Goal: Contribute content: Contribute content

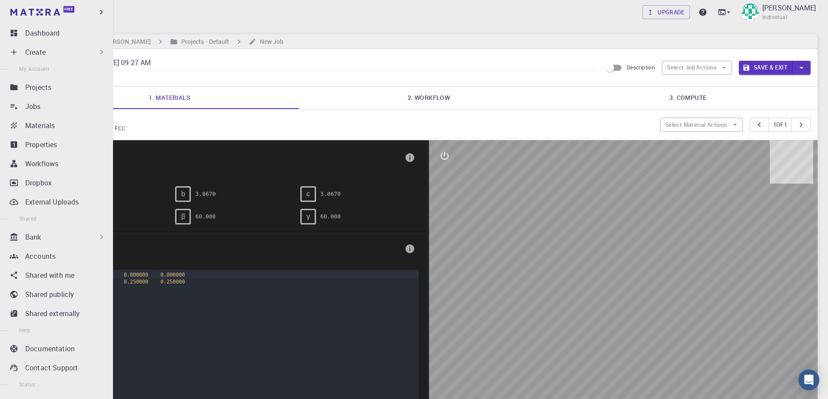
click at [57, 50] on div "Create" at bounding box center [65, 52] width 81 height 10
click at [22, 55] on div "Create" at bounding box center [58, 51] width 103 height 17
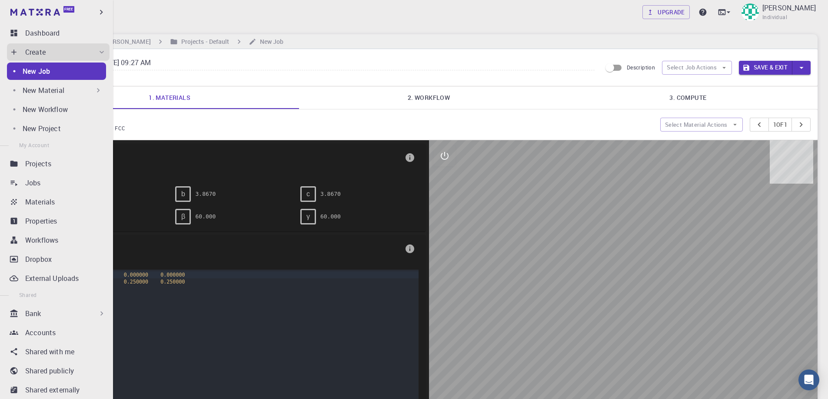
click at [68, 93] on div "New Material" at bounding box center [63, 90] width 80 height 10
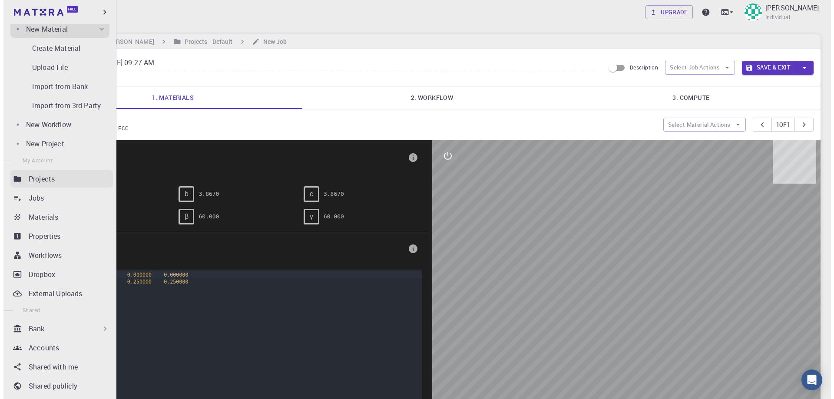
scroll to position [174, 0]
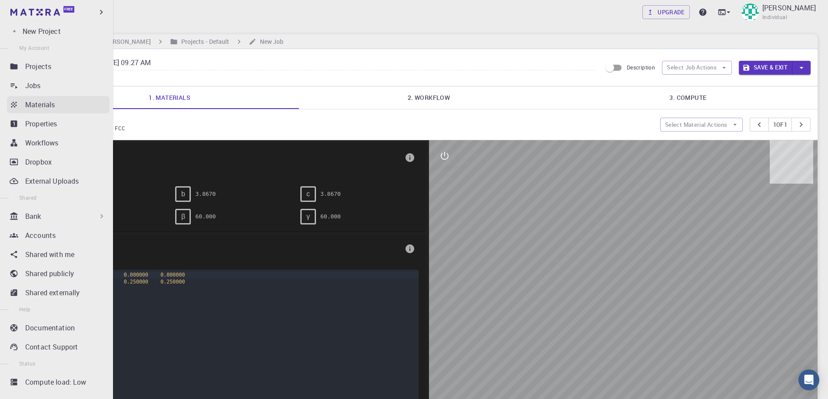
click at [51, 103] on p "Materials" at bounding box center [40, 104] width 30 height 10
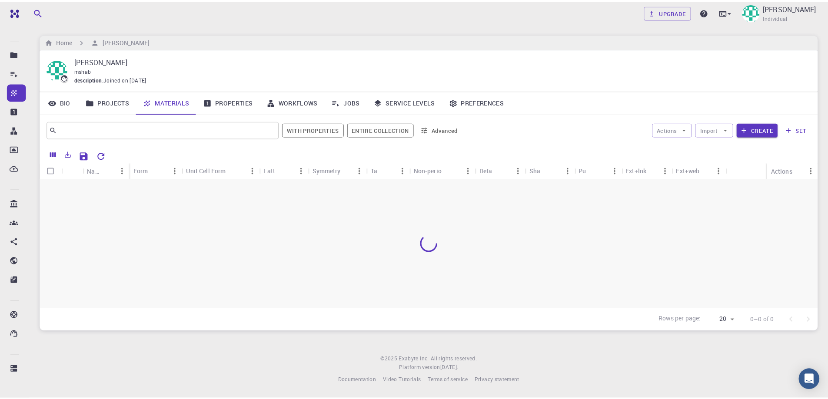
scroll to position [33, 0]
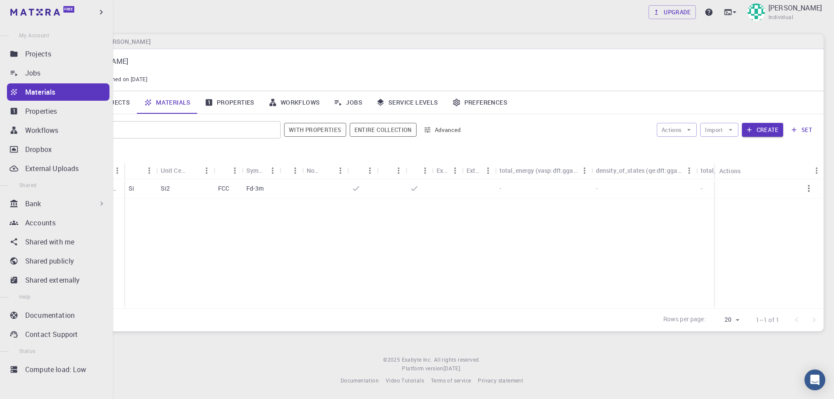
click at [37, 94] on p "Materials" at bounding box center [40, 92] width 30 height 10
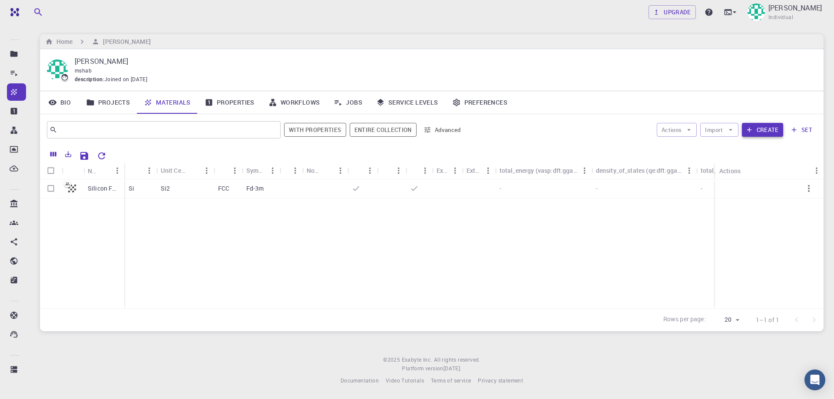
click at [755, 131] on button "Create" at bounding box center [762, 130] width 41 height 14
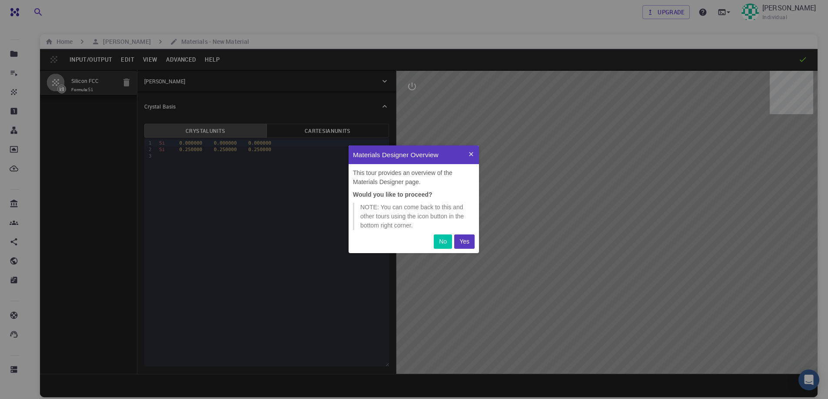
scroll to position [101, 124]
click at [469, 239] on button "Yes" at bounding box center [464, 242] width 20 height 14
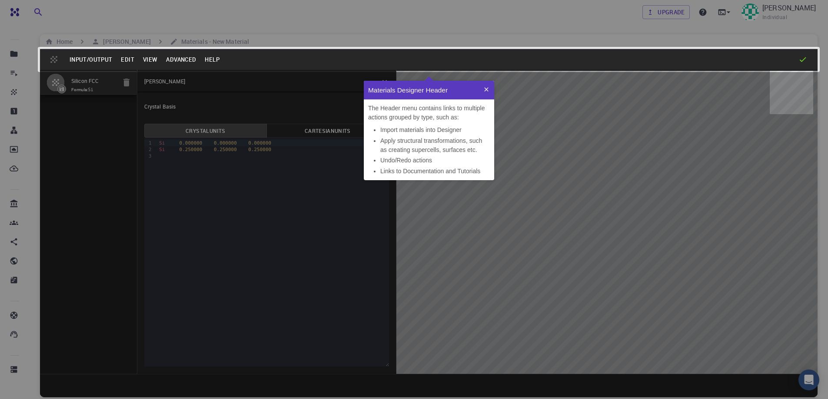
scroll to position [93, 124]
click at [484, 93] on button at bounding box center [486, 90] width 16 height 19
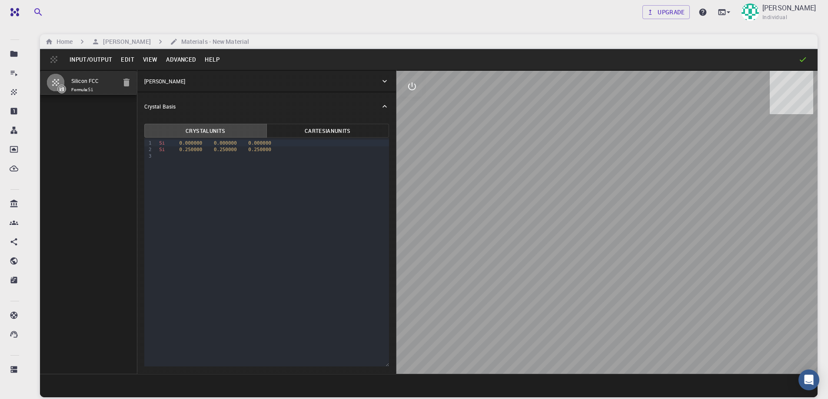
drag, startPoint x: 631, startPoint y: 285, endPoint x: 570, endPoint y: 253, distance: 69.6
click at [610, 251] on div at bounding box center [606, 222] width 421 height 303
click at [416, 85] on icon "interactive" at bounding box center [412, 86] width 10 height 10
click at [410, 190] on icon "edit [e]" at bounding box center [412, 191] width 10 height 10
select select "Color"
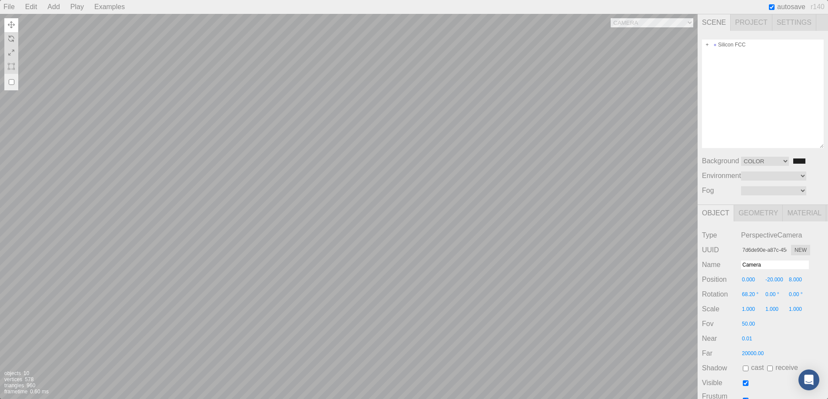
click at [373, 164] on div "Camera OrthographicCamera PerspectiveCamera Objects 10 Vertices 578 Triangles 9…" at bounding box center [348, 206] width 697 height 385
type input "88c5255a-17d3-4edc-bda0-299948f5e6e1"
type input "Si-1"
type input "1.116"
type input "0.789"
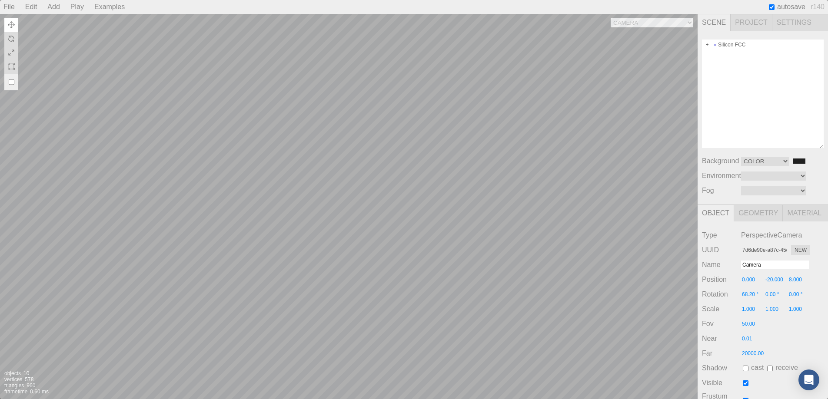
type input "1.933"
type input "0.00 °"
type input "0.300"
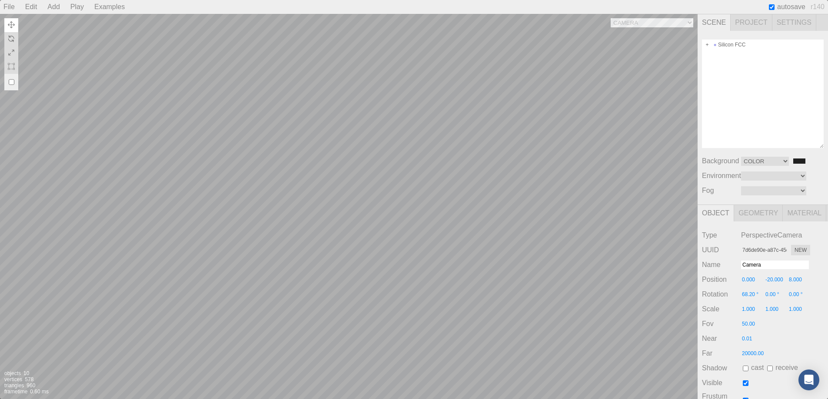
type input "0.300"
type textarea "{ "symbolWithLabel": "Si", "atomicIndex": 1 }"
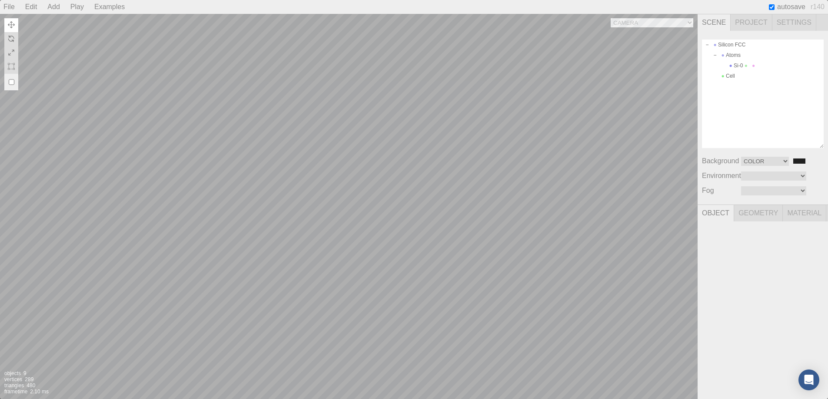
click at [350, 205] on div "Camera OrthographicCamera PerspectiveCamera Objects 9 Vertices 289 Triangles 48…" at bounding box center [348, 206] width 697 height 385
click at [673, 23] on div "Camera OrthographicCamera PerspectiveCamera Objects 8 Vertices 0 Triangles 0 Fr…" at bounding box center [348, 206] width 697 height 385
click at [610, 18] on select "Camera OrthographicCamera PerspectiveCamera" at bounding box center [651, 22] width 83 height 9
click at [640, 22] on div "Camera OrthographicCamera PerspectiveCamera Objects 8 Vertices 0 Triangles 0 Fr…" at bounding box center [348, 206] width 697 height 385
click at [610, 18] on select "Camera OrthographicCamera PerspectiveCamera" at bounding box center [651, 22] width 83 height 9
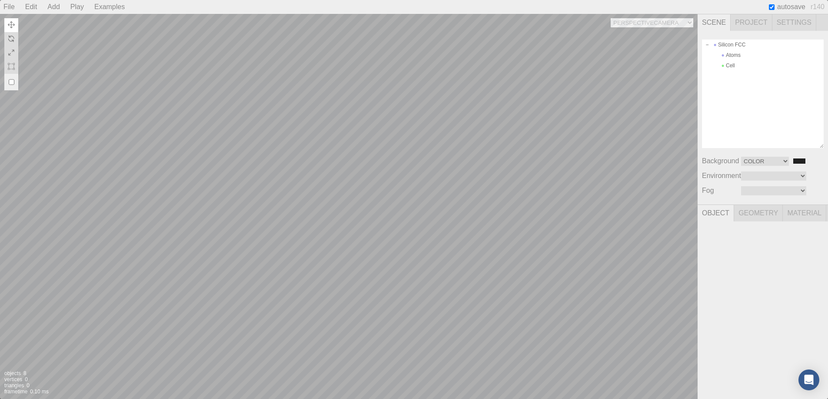
click at [630, 23] on div "Camera OrthographicCamera PerspectiveCamera Objects 8 Vertices 0 Triangles 0 Fr…" at bounding box center [348, 206] width 697 height 385
select select "7d6de90e-a87c-45de-b72c-d8ec0d9df2b5"
click at [610, 18] on select "Camera OrthographicCamera PerspectiveCamera" at bounding box center [651, 22] width 83 height 9
click at [761, 160] on select "Color Texture Equirect" at bounding box center [765, 161] width 48 height 9
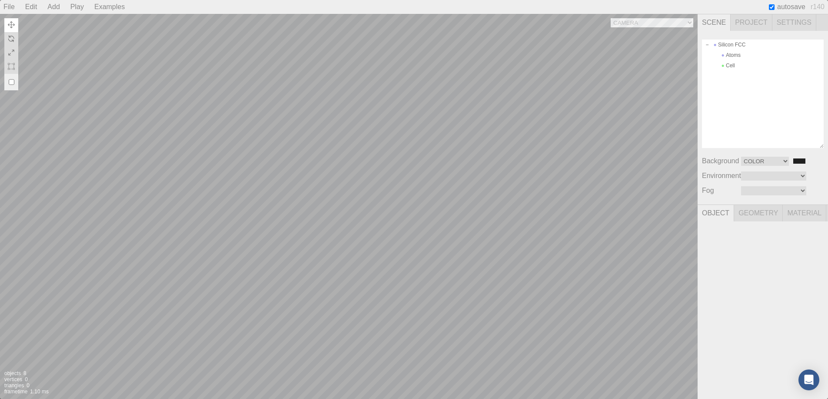
click at [763, 181] on div "Silicon FCC Atoms Cell Background Color Texture Equirect #202020 Environment Eq…" at bounding box center [762, 118] width 130 height 174
click at [763, 176] on select "Equirect ModelViewer" at bounding box center [773, 176] width 65 height 9
click at [758, 188] on select "Linear Exponential" at bounding box center [773, 190] width 65 height 9
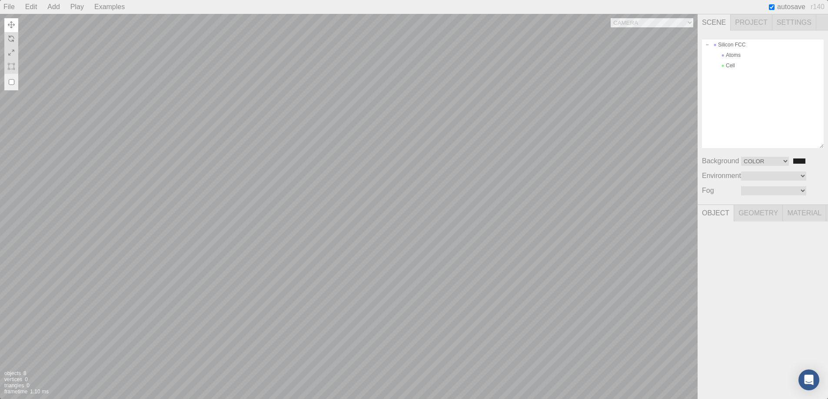
click at [747, 215] on span "Geometry" at bounding box center [758, 213] width 49 height 17
click at [796, 217] on span "Material" at bounding box center [803, 213] width 43 height 17
click at [104, 7] on div "Examples" at bounding box center [109, 7] width 37 height 14
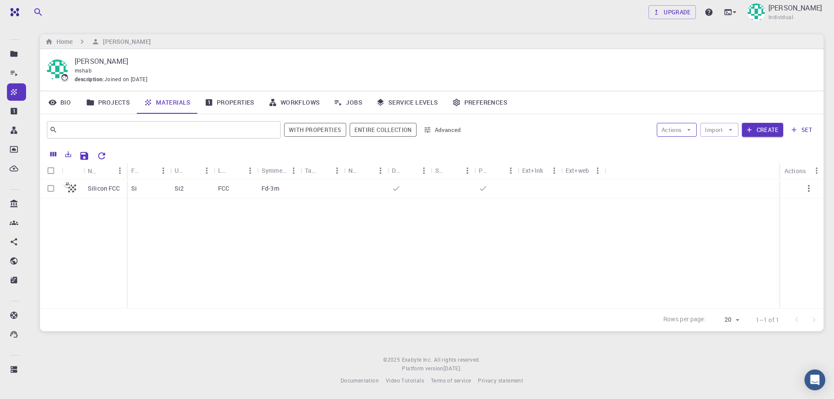
click at [684, 129] on button "Actions" at bounding box center [677, 130] width 40 height 14
click at [697, 147] on span "Create Job" at bounding box center [714, 152] width 34 height 10
click at [723, 131] on button "Import" at bounding box center [719, 130] width 38 height 14
click at [795, 130] on icon "button" at bounding box center [794, 130] width 5 height 5
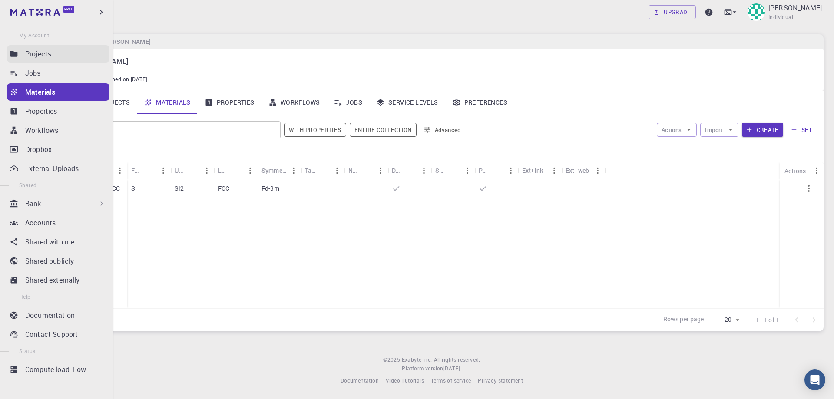
click at [27, 50] on p "Projects" at bounding box center [38, 54] width 26 height 10
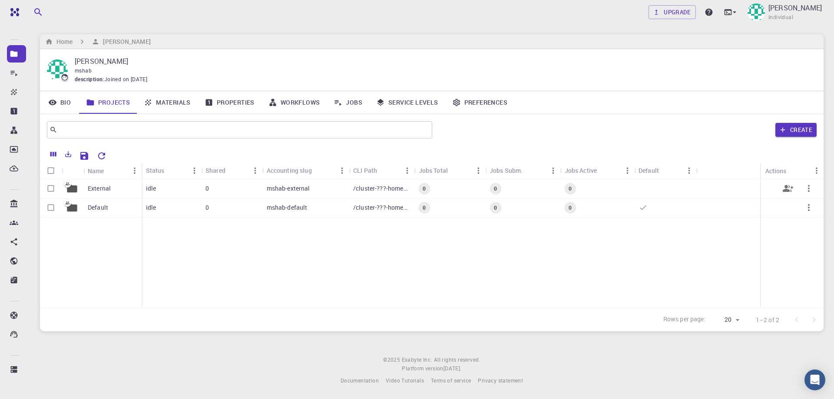
click at [157, 189] on div "idle" at bounding box center [172, 188] width 60 height 19
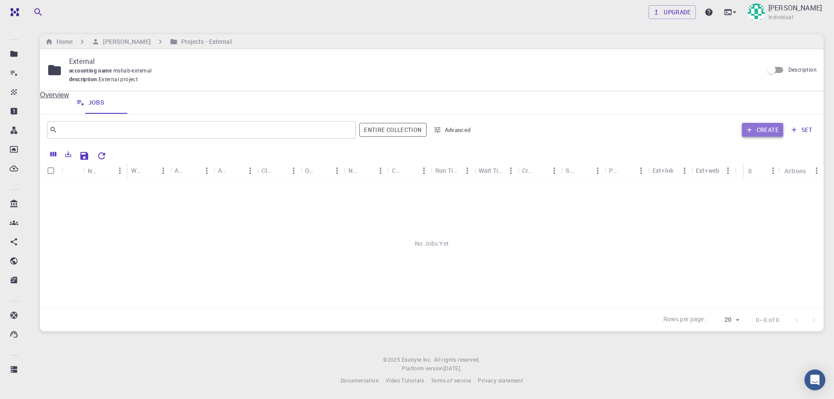
click at [754, 132] on button "Create" at bounding box center [762, 130] width 41 height 14
